Goal: Navigation & Orientation: Go to known website

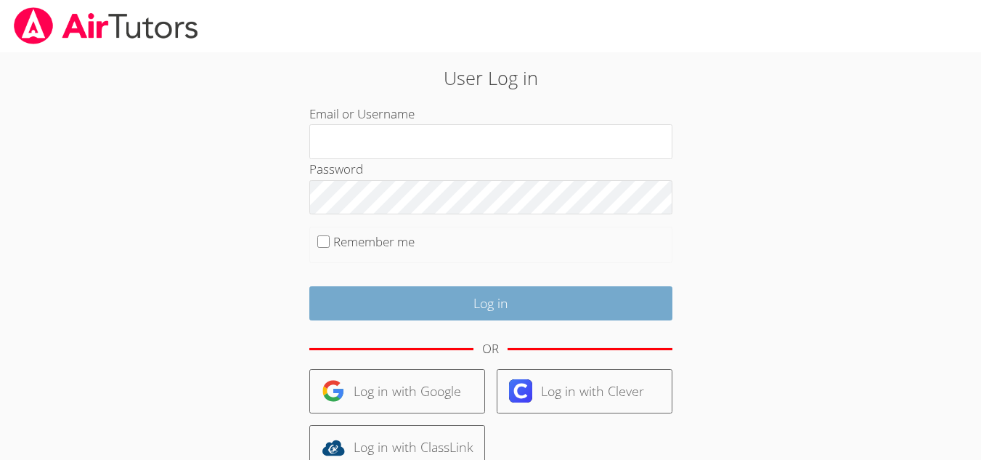
type input "wendy_cimbora@yahoo.com"
click at [477, 308] on input "Log in" at bounding box center [490, 303] width 363 height 34
